Goal: Task Accomplishment & Management: Complete application form

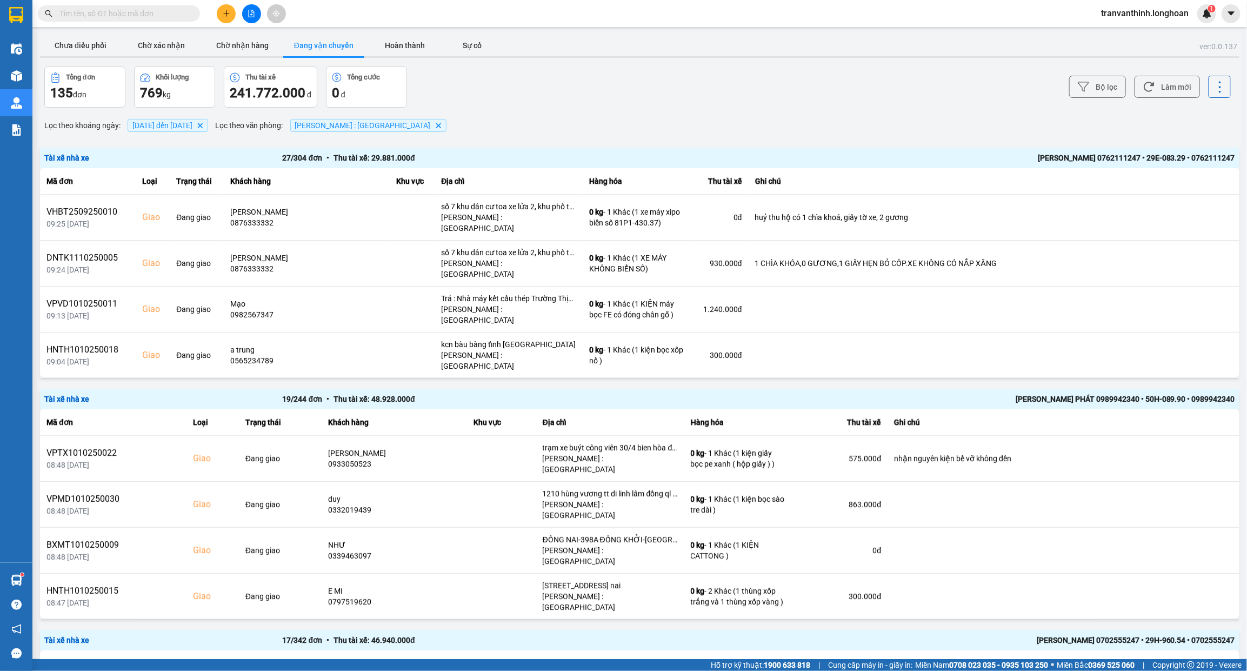
click at [139, 14] on input "text" at bounding box center [123, 14] width 128 height 12
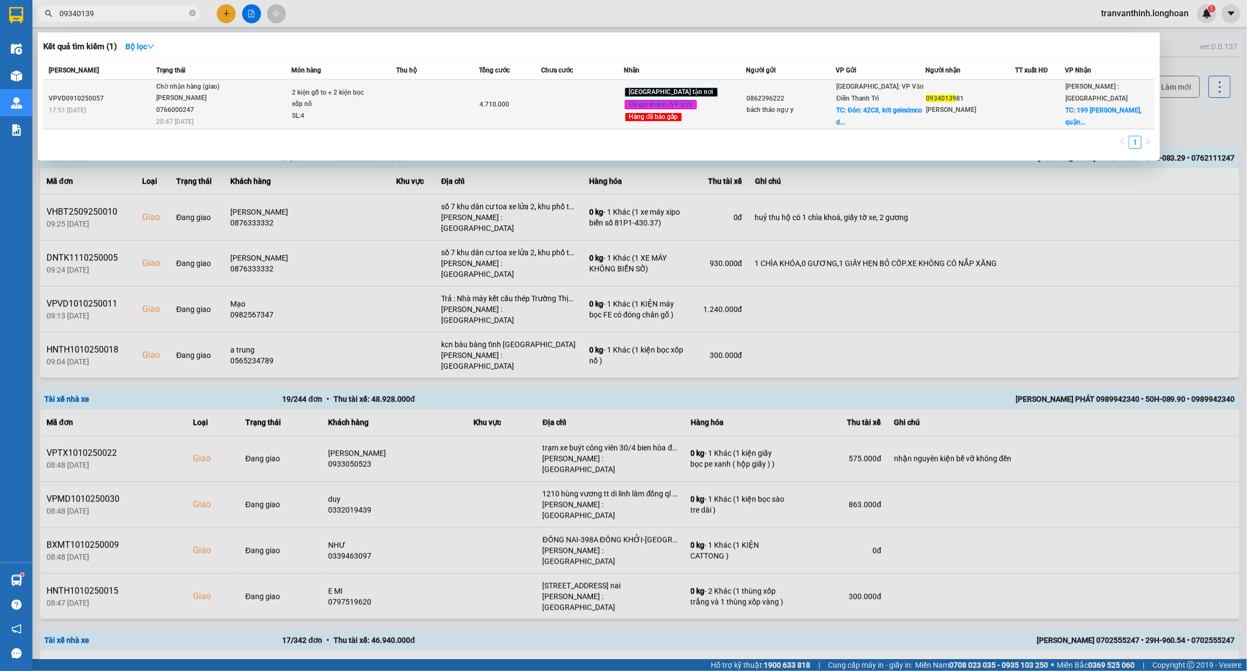
type input "09340139"
click at [863, 117] on div "Hà Nội: VP Văn Điển Thanh Trì TC: Đón: 42C8, kđt geleximco d..." at bounding box center [881, 105] width 89 height 48
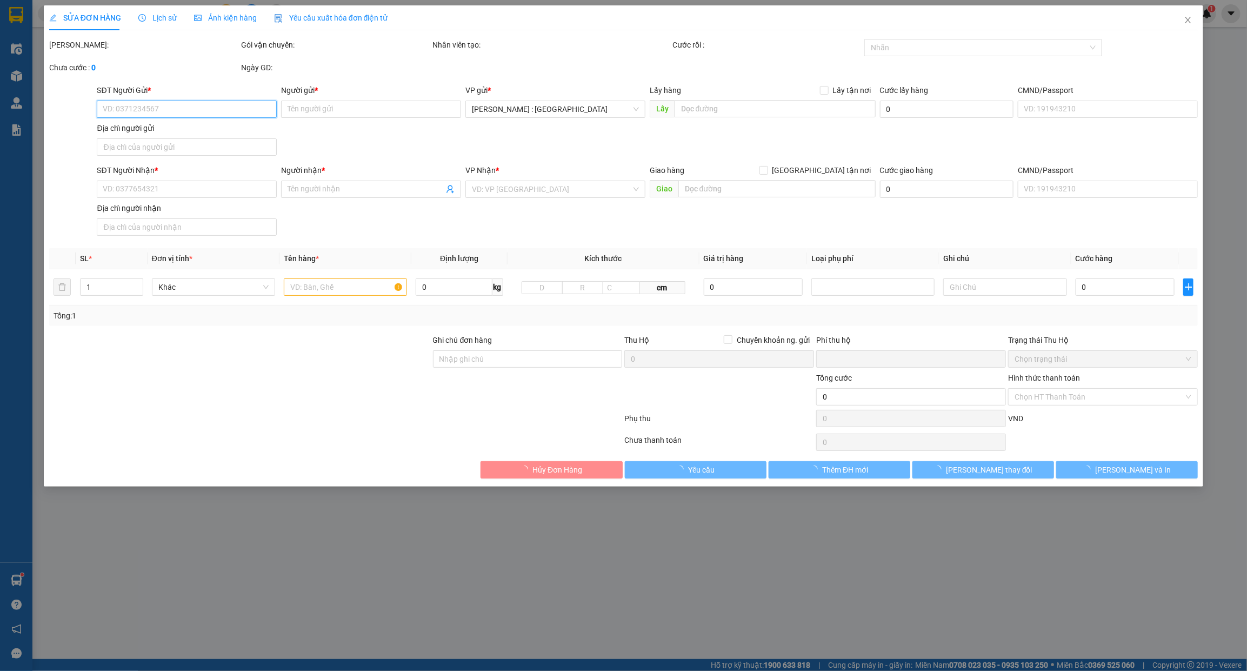
type input "0862396222"
type input "bách thảo ngự y"
checkbox input "true"
type input "Đón: 42C8, kđt geleximco dương nội hà đông"
type input "150.000"
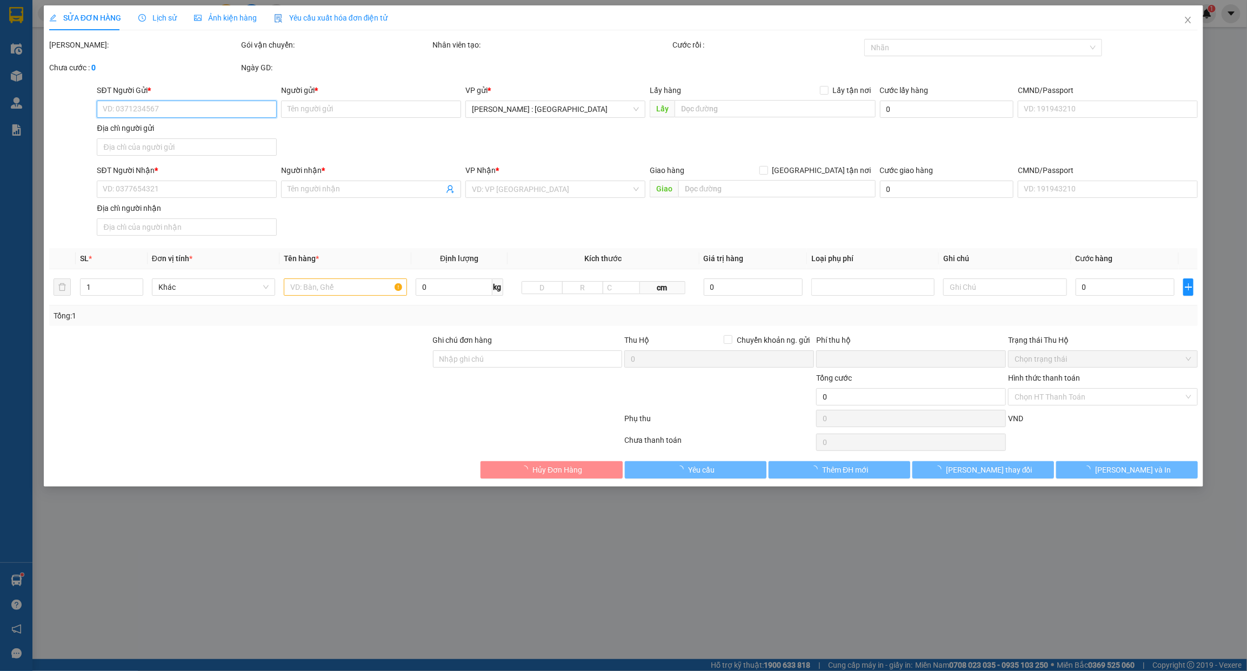
type input "0934013981"
type input "Ngô Bạch Sương"
checkbox input "true"
type input "199 nguyễn thái bình, quận 1, hcm"
type input "0"
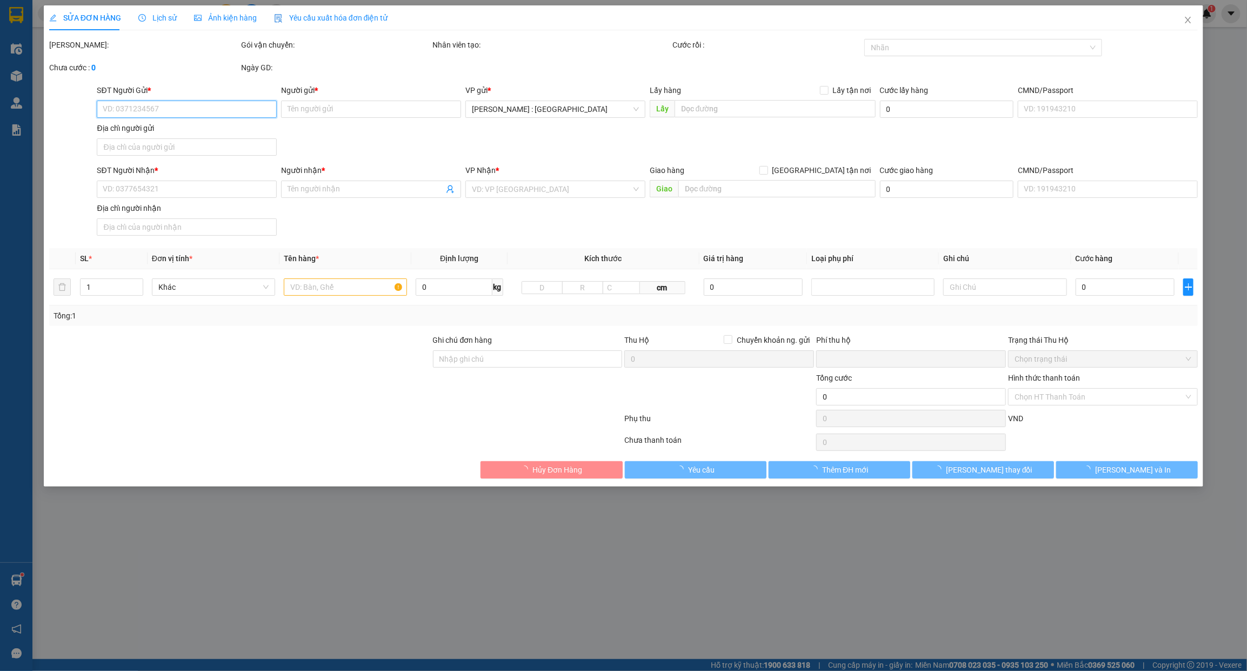
type input "4.710.000"
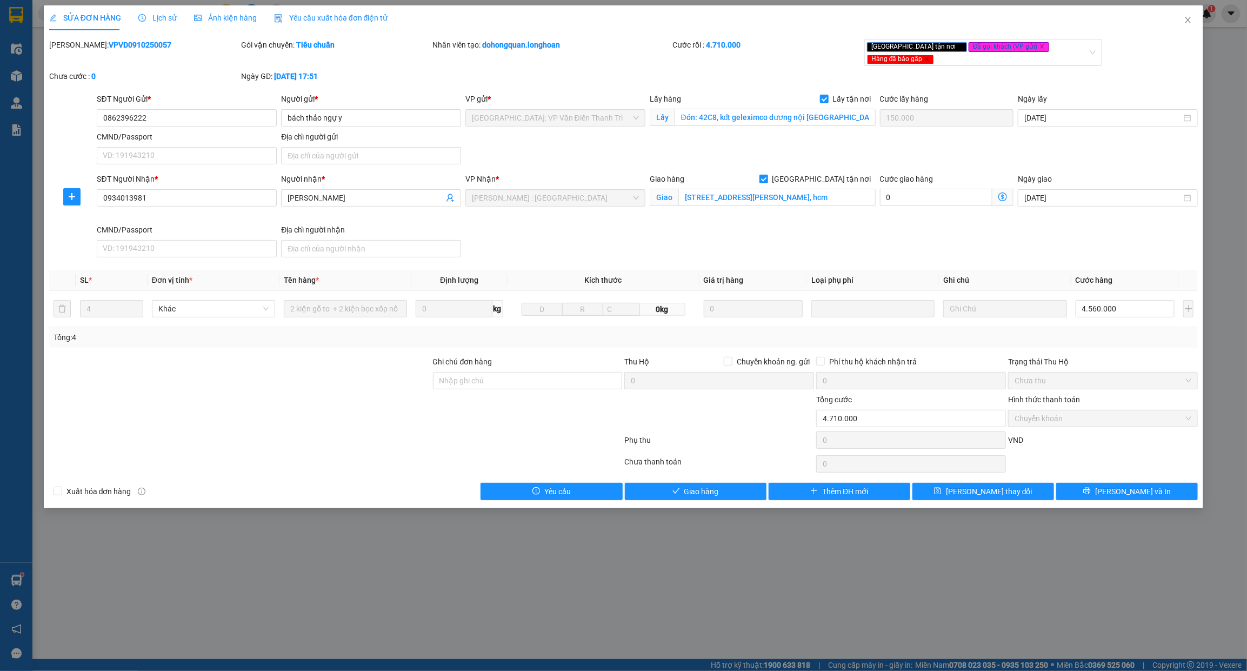
click at [156, 18] on span "Lịch sử" at bounding box center [157, 18] width 38 height 9
